Goal: Answer question/provide support

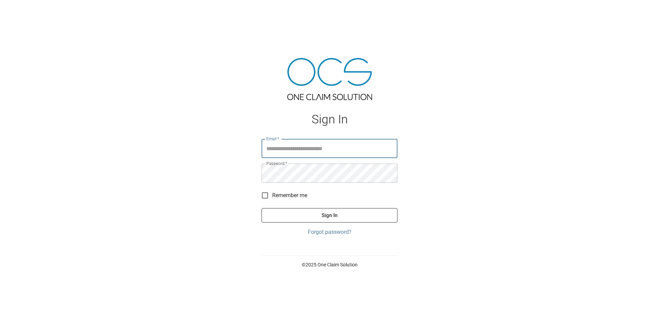
type input "**********"
click at [323, 212] on button "Sign In" at bounding box center [330, 215] width 136 height 14
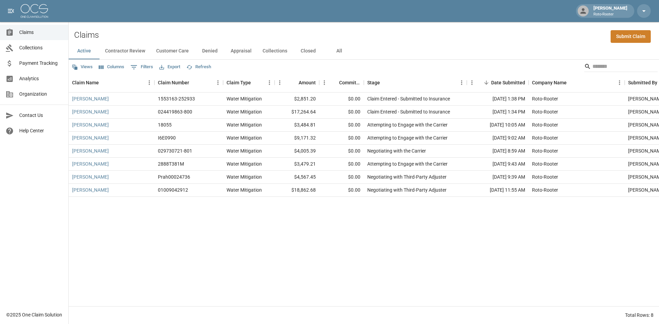
click at [129, 51] on button "Contractor Review" at bounding box center [125, 51] width 51 height 16
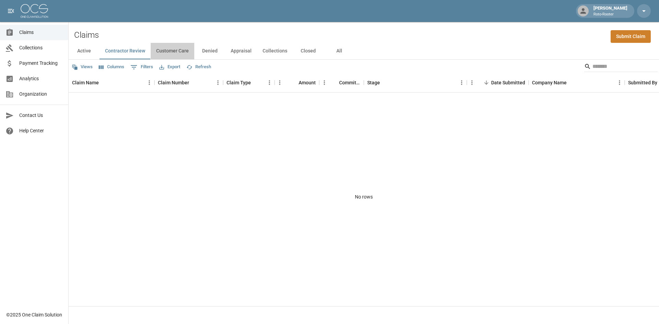
click at [173, 49] on button "Customer Care" at bounding box center [173, 51] width 44 height 16
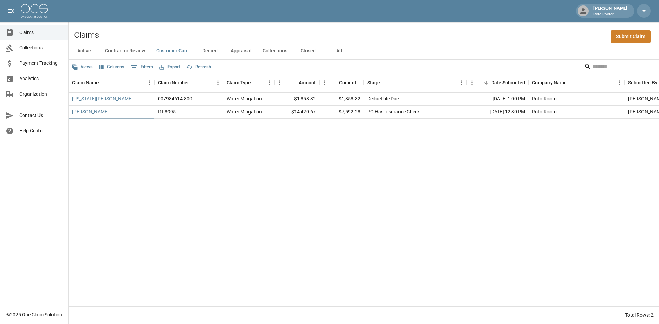
click at [80, 111] on link "[PERSON_NAME]" at bounding box center [90, 111] width 37 height 7
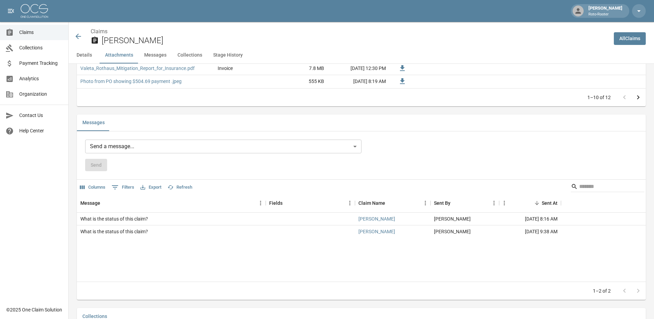
scroll to position [584, 0]
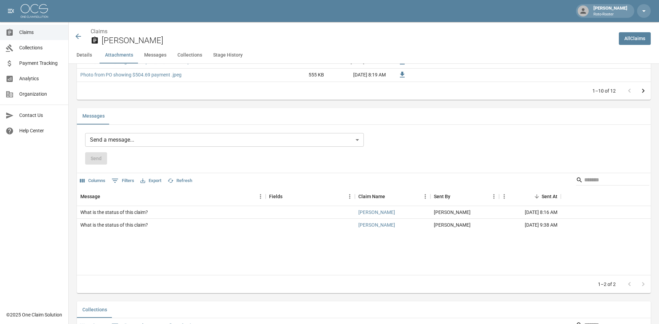
click at [113, 139] on body "[PERSON_NAME] Roto-Rooter Claims Collections Payment Tracking Analytics Organiz…" at bounding box center [329, 208] width 659 height 1584
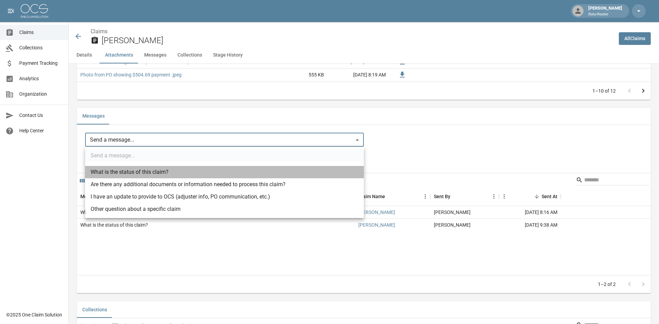
click at [118, 170] on li "What is the status of this claim?" at bounding box center [224, 172] width 279 height 12
type input "**********"
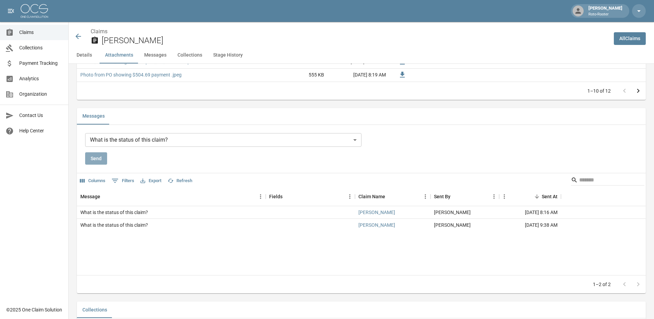
click at [94, 154] on button "Send" at bounding box center [96, 158] width 22 height 13
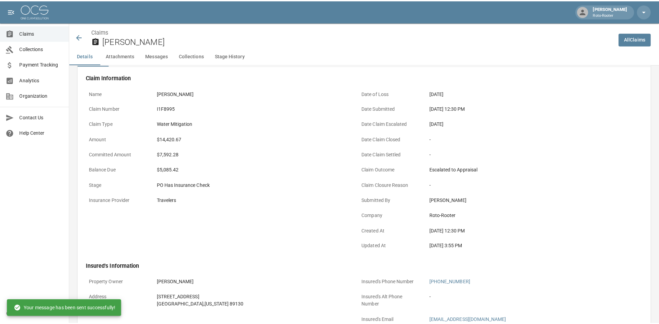
scroll to position [0, 0]
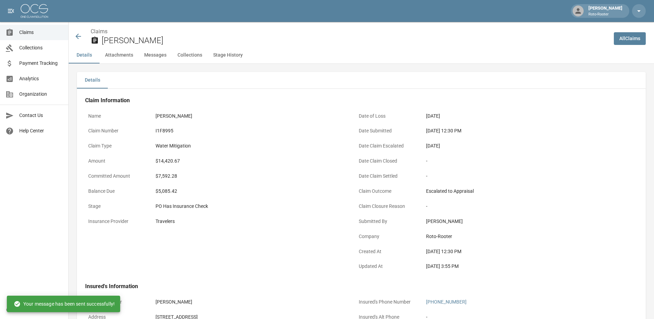
click at [78, 32] on icon at bounding box center [78, 36] width 8 height 8
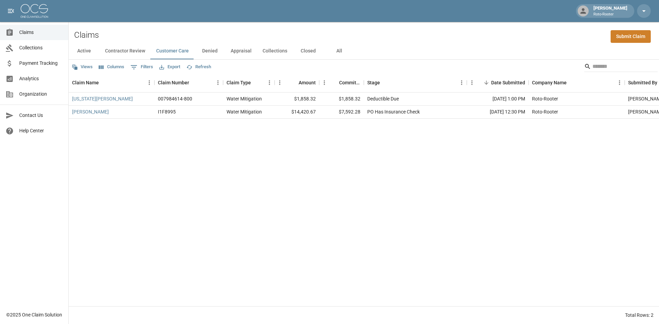
click at [209, 49] on button "Denied" at bounding box center [209, 51] width 31 height 16
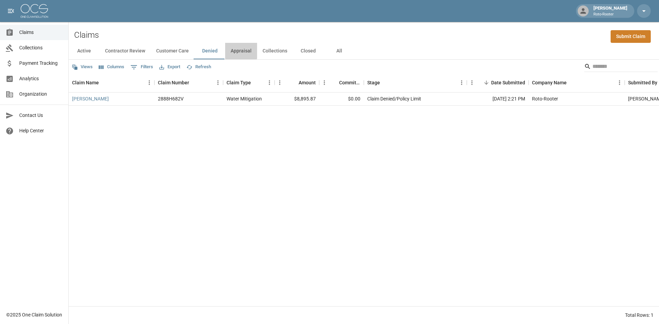
click at [233, 50] on button "Appraisal" at bounding box center [241, 51] width 32 height 16
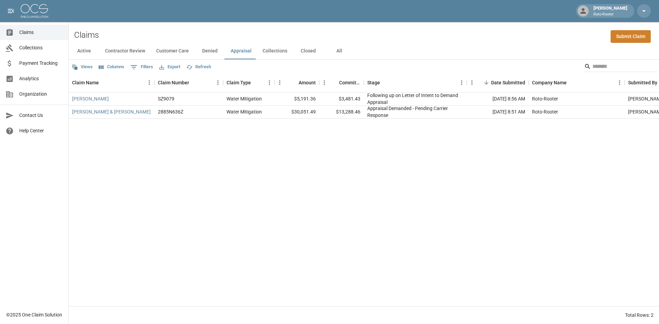
click at [279, 49] on button "Collections" at bounding box center [275, 51] width 36 height 16
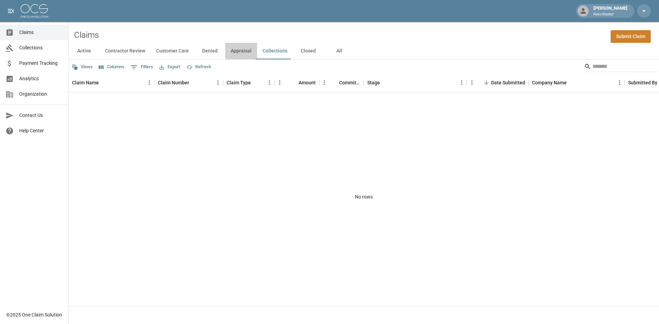
click at [238, 51] on button "Appraisal" at bounding box center [241, 51] width 32 height 16
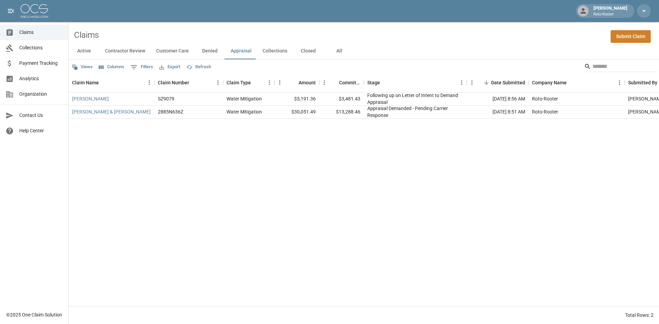
click at [181, 53] on button "Customer Care" at bounding box center [173, 51] width 44 height 16
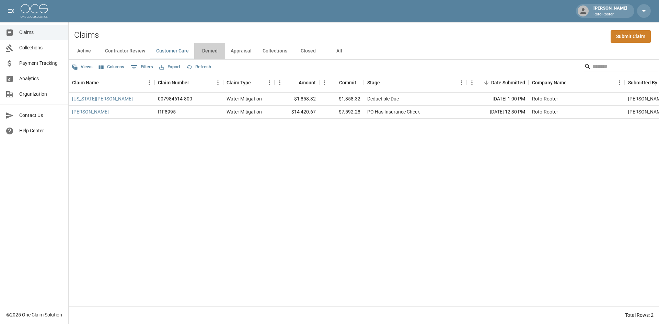
click at [205, 50] on button "Denied" at bounding box center [209, 51] width 31 height 16
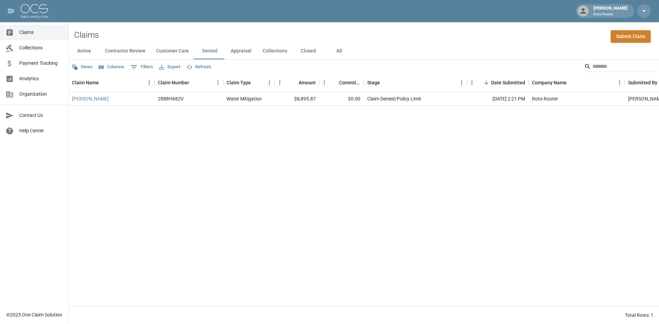
click at [76, 50] on button "Active" at bounding box center [84, 51] width 31 height 16
